Goal: Manage account settings

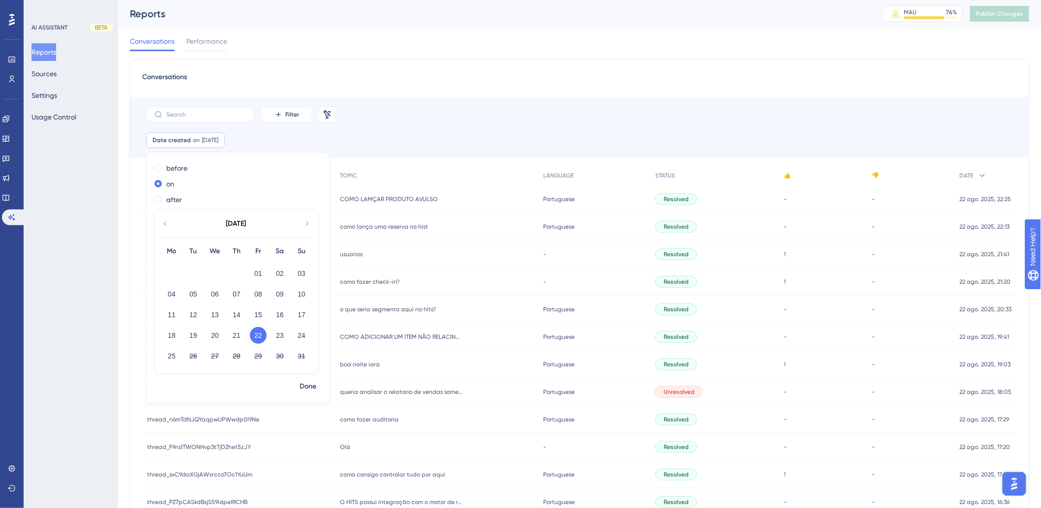
click at [440, 39] on div "Conversations Performance" at bounding box center [579, 43] width 899 height 31
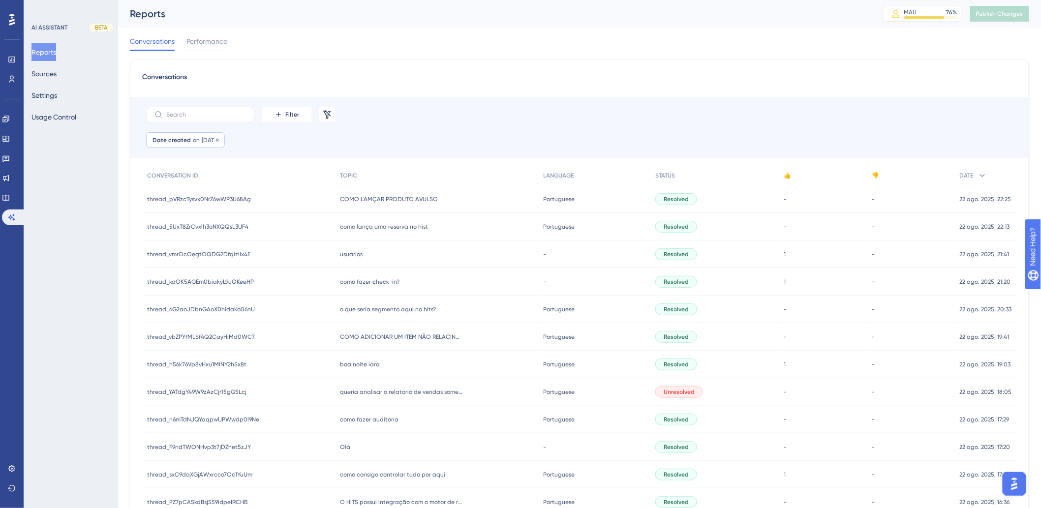
click at [189, 139] on div "Date created on [DATE] [DATE] Remove" at bounding box center [185, 140] width 79 height 16
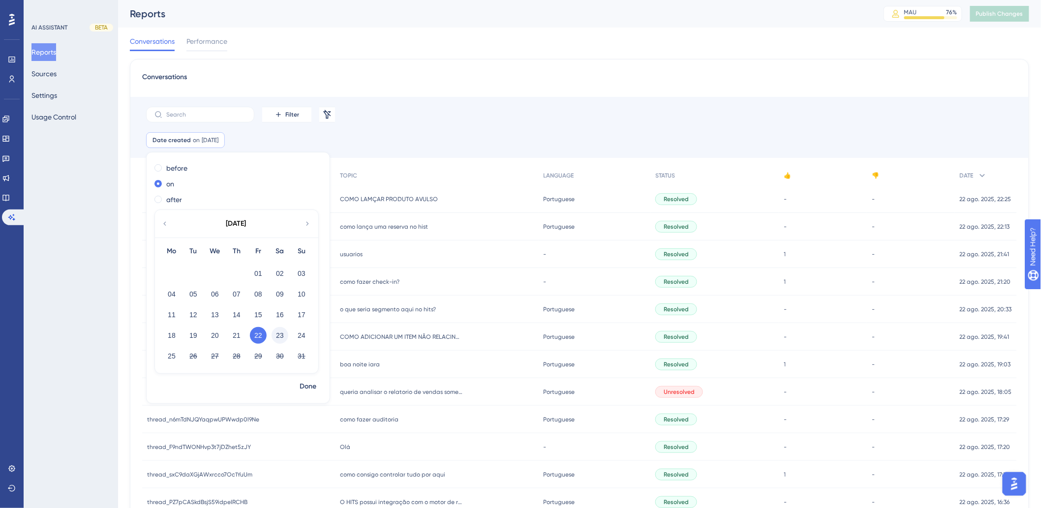
click at [281, 333] on button "23" at bounding box center [280, 335] width 17 height 17
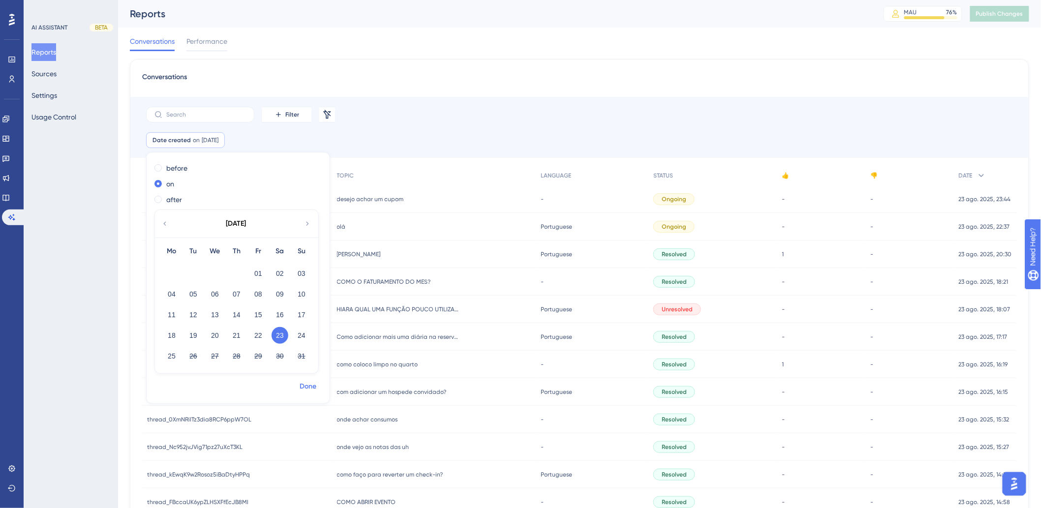
click at [305, 384] on span "Done" at bounding box center [308, 387] width 17 height 12
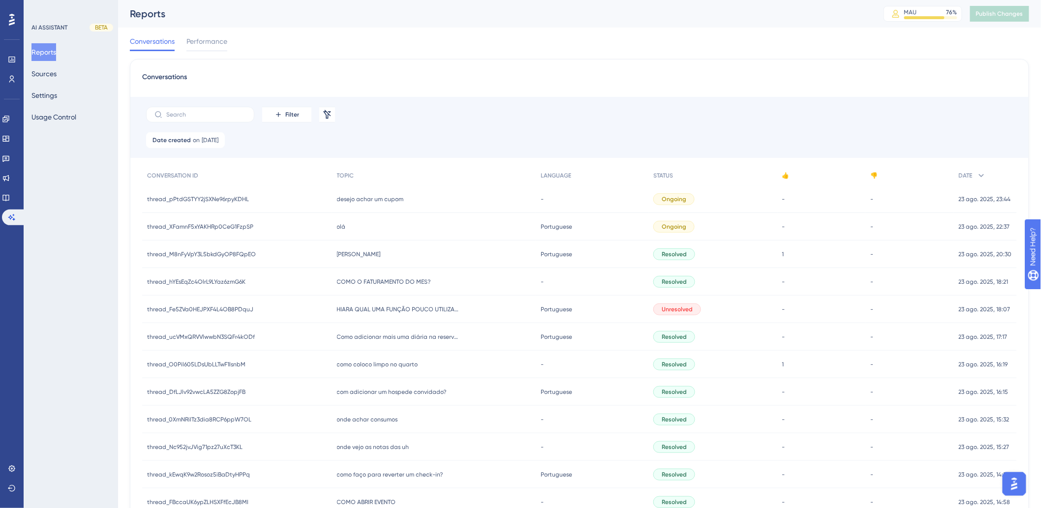
click at [563, 53] on div "Conversations Performance" at bounding box center [579, 43] width 899 height 31
click at [211, 143] on span "[DATE]" at bounding box center [210, 140] width 17 height 8
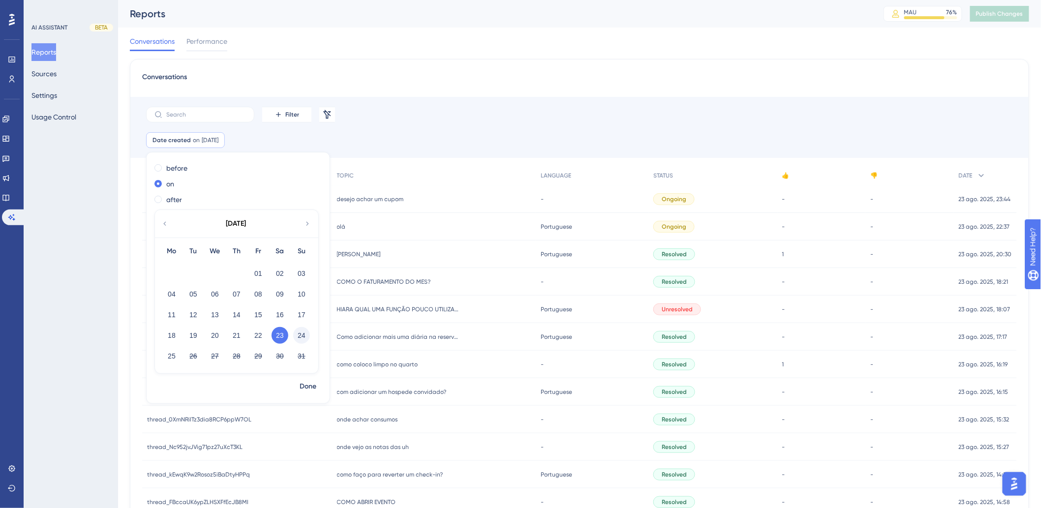
click at [302, 333] on button "24" at bounding box center [301, 335] width 17 height 17
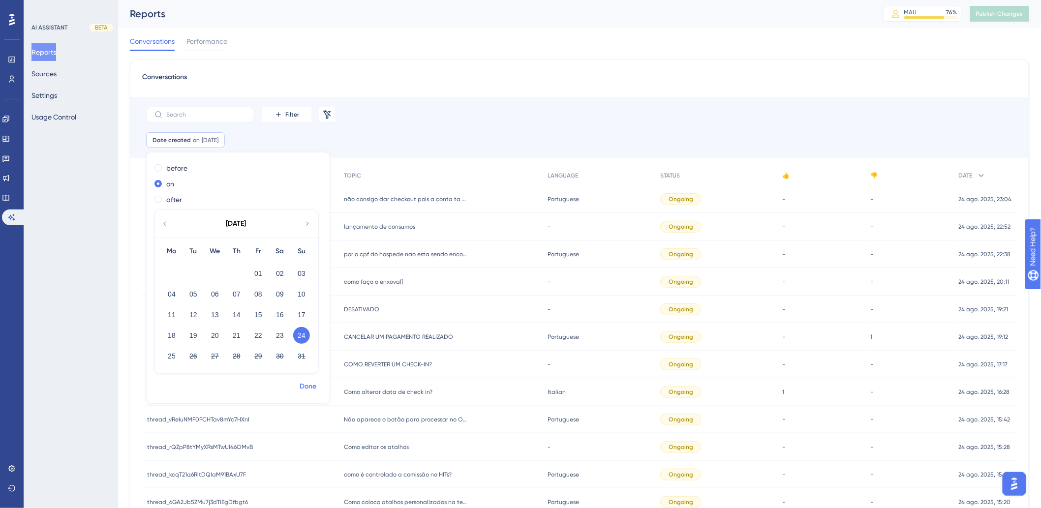
click at [305, 389] on span "Done" at bounding box center [308, 387] width 17 height 12
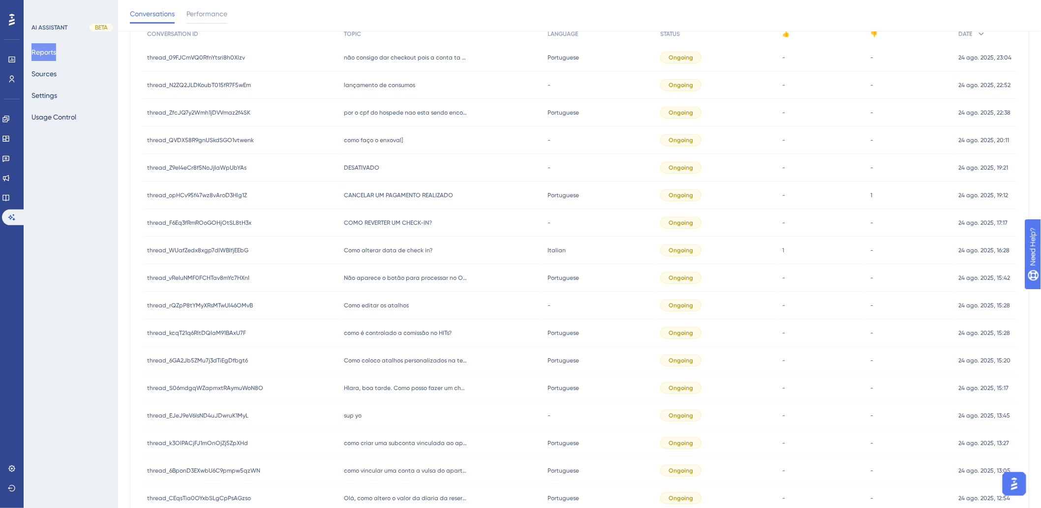
scroll to position [139, 0]
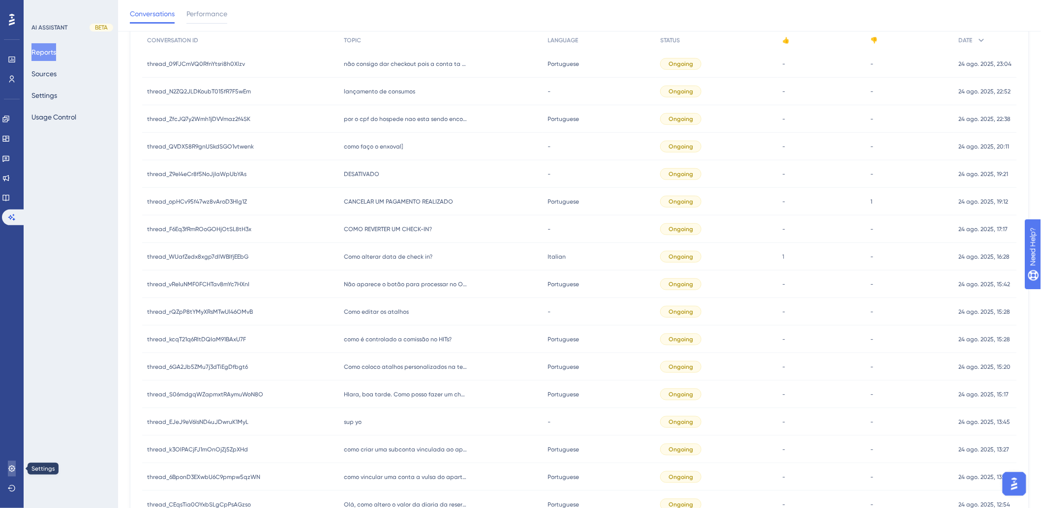
click at [8, 472] on link at bounding box center [12, 469] width 8 height 16
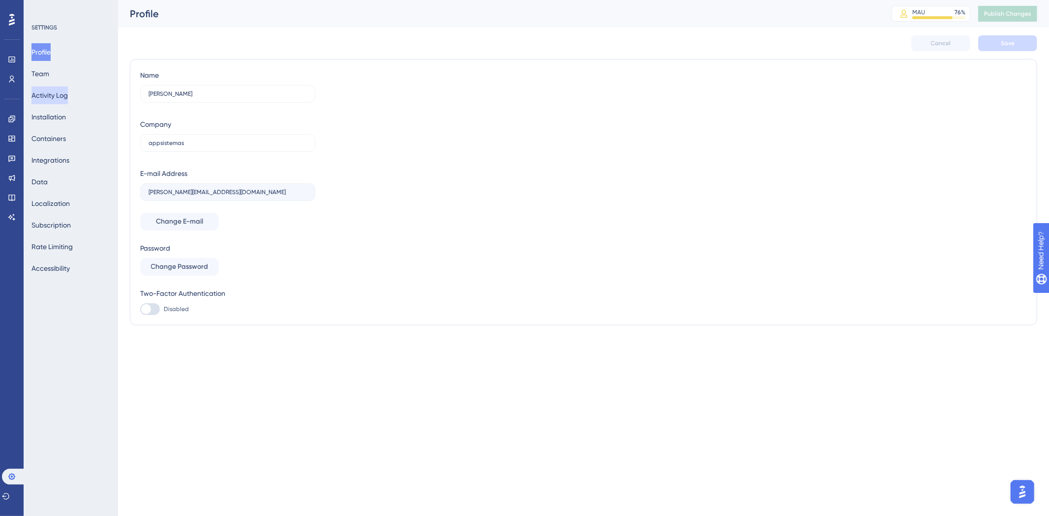
click at [60, 94] on button "Activity Log" at bounding box center [49, 96] width 36 height 18
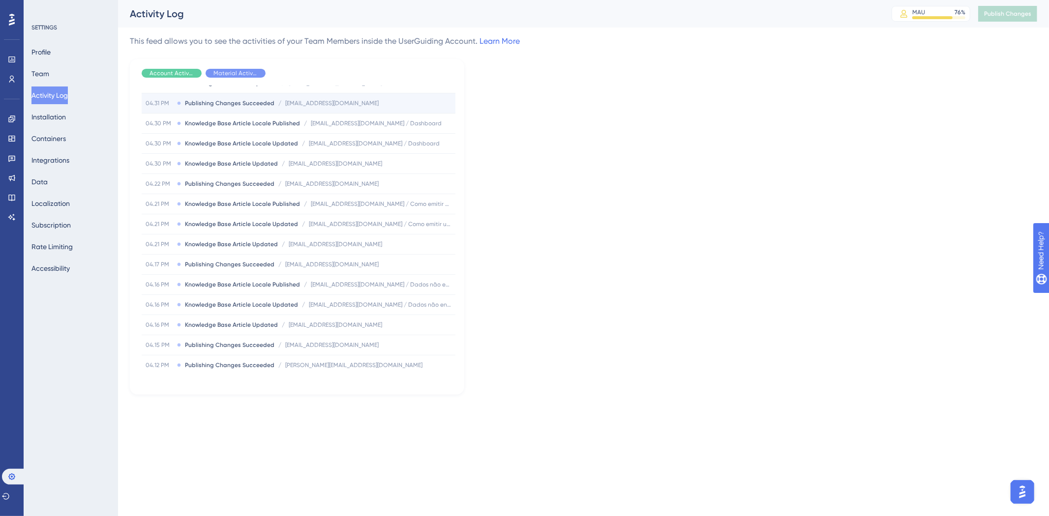
scroll to position [1856, 0]
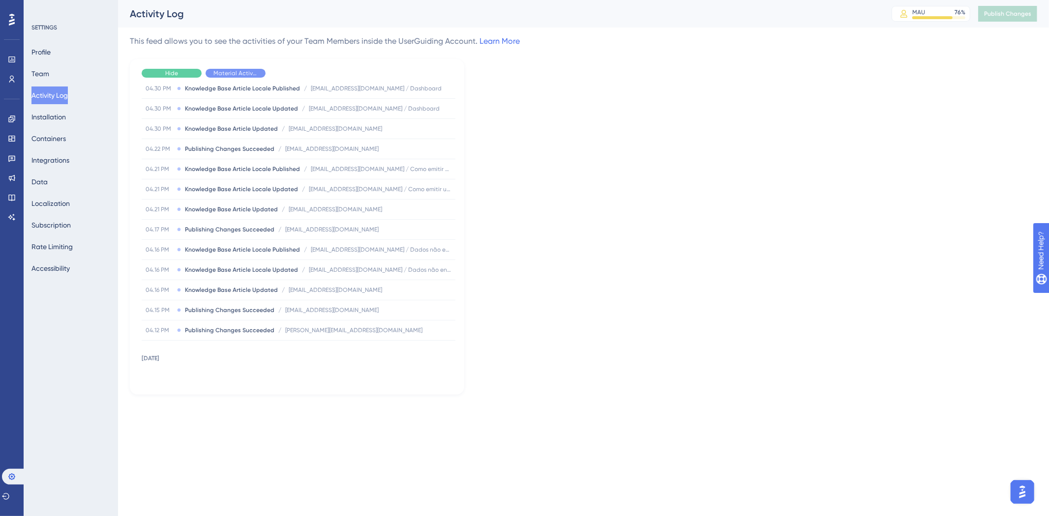
click at [174, 72] on span "Hide" at bounding box center [171, 73] width 13 height 8
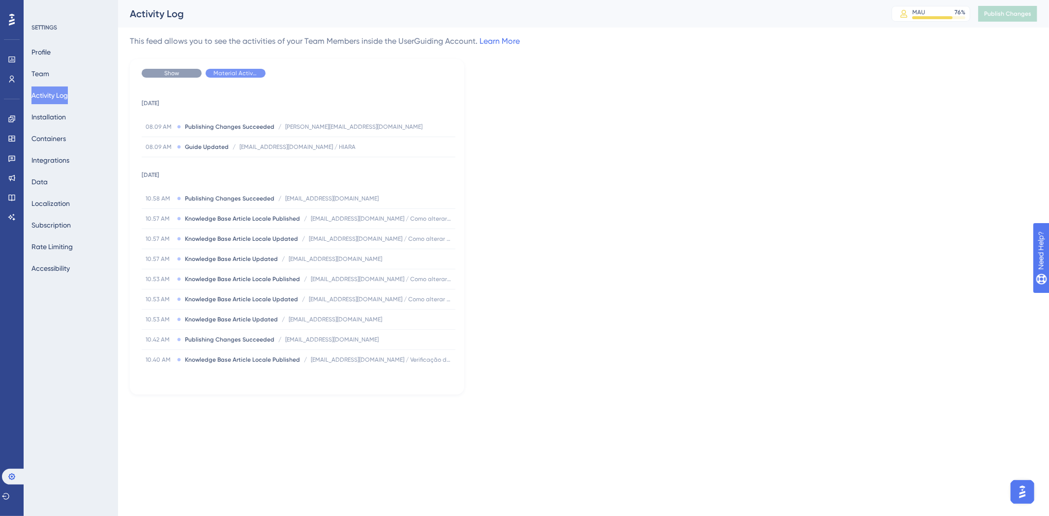
click at [164, 75] on span "Show" at bounding box center [171, 73] width 15 height 8
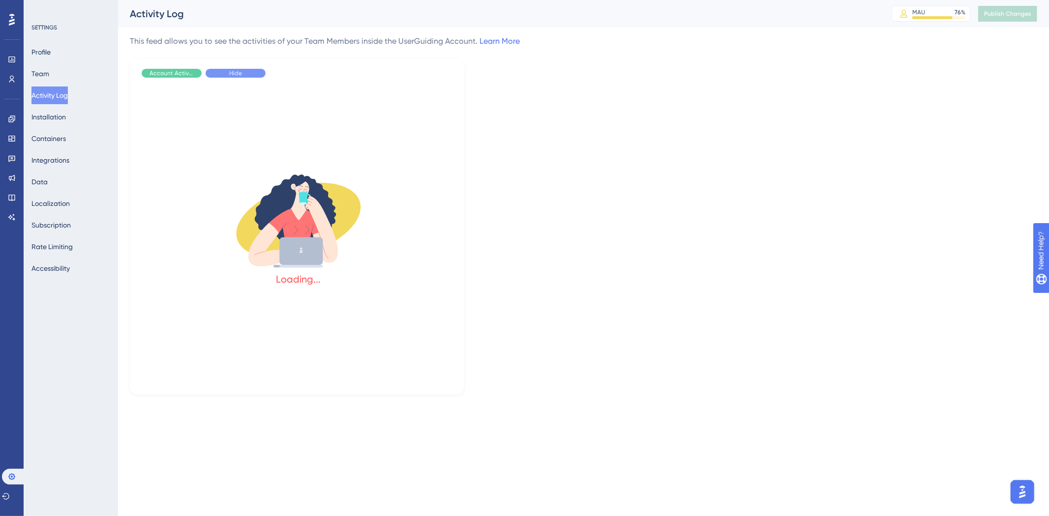
click at [222, 72] on div "Hide" at bounding box center [236, 73] width 60 height 9
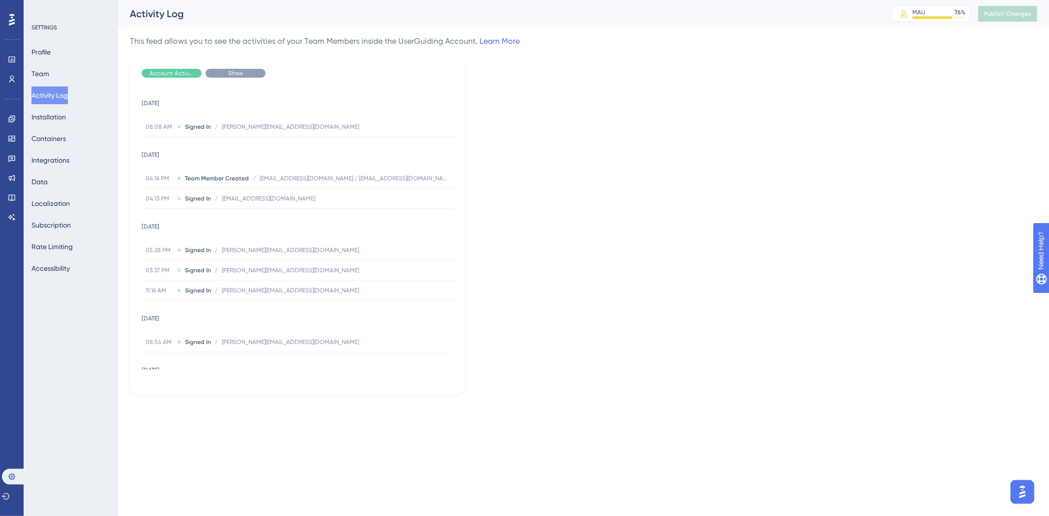
click at [242, 74] on span "Show" at bounding box center [235, 73] width 15 height 8
